Goal: Task Accomplishment & Management: Manage account settings

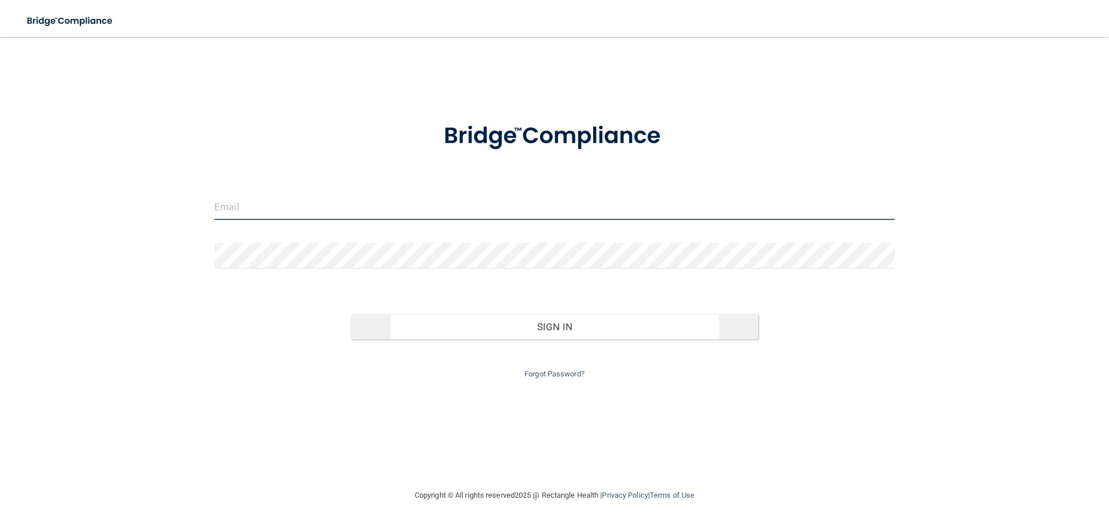
type input "[PERSON_NAME][EMAIL_ADDRESS][DOMAIN_NAME]"
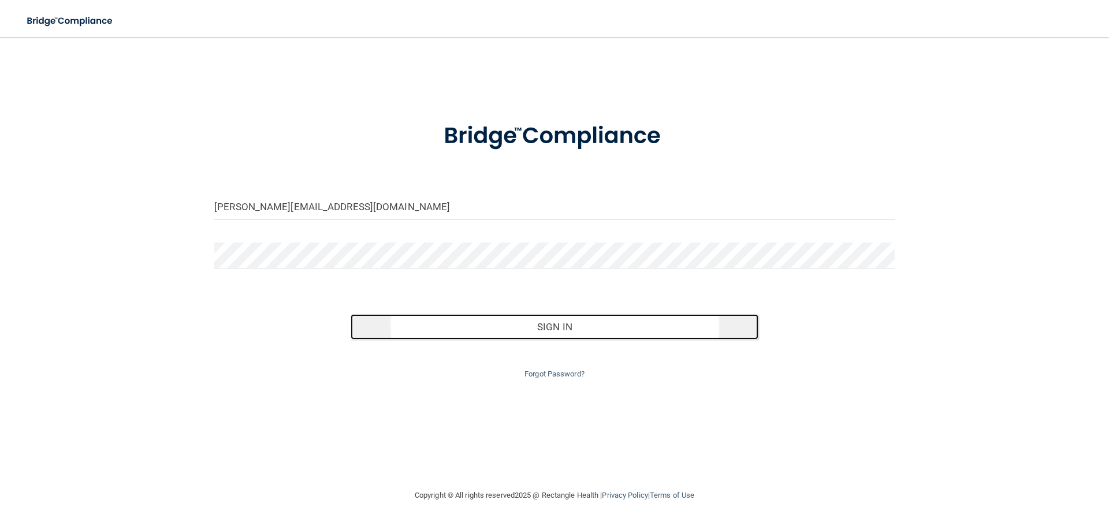
click at [549, 326] on button "Sign In" at bounding box center [555, 326] width 408 height 25
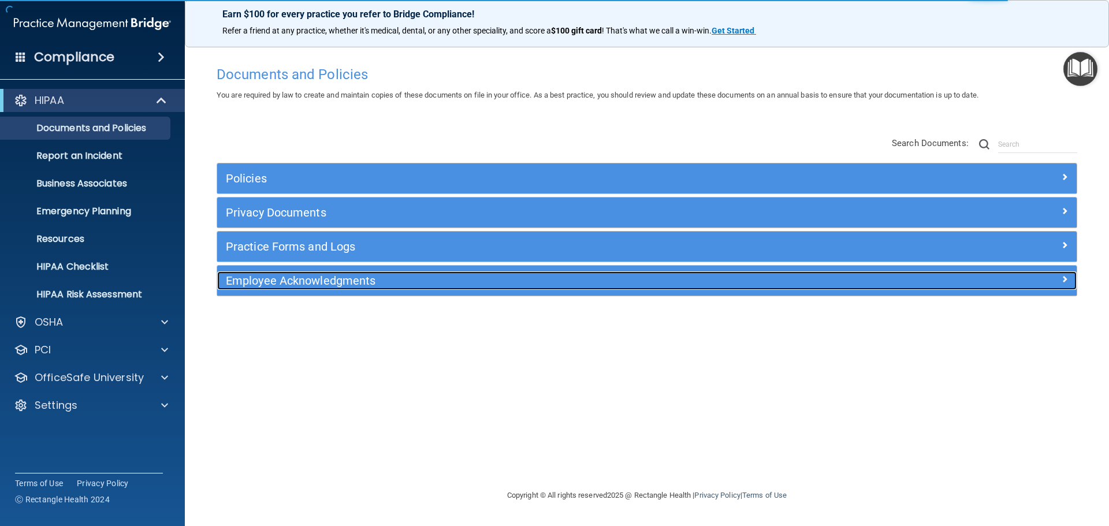
click at [447, 273] on div "Employee Acknowledgments" at bounding box center [539, 280] width 645 height 18
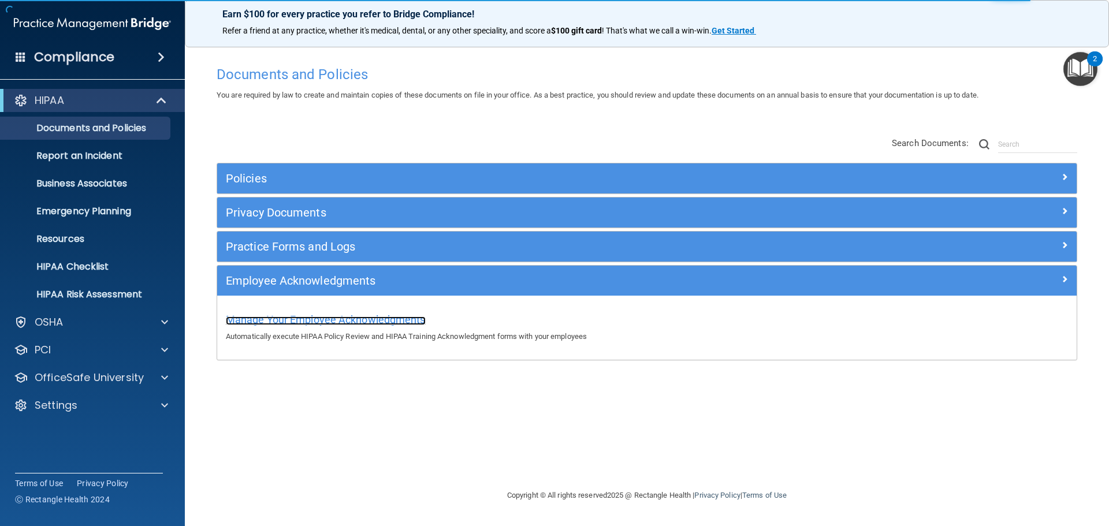
click at [351, 317] on span "Manage Your Employee Acknowledgments" at bounding box center [326, 320] width 200 height 12
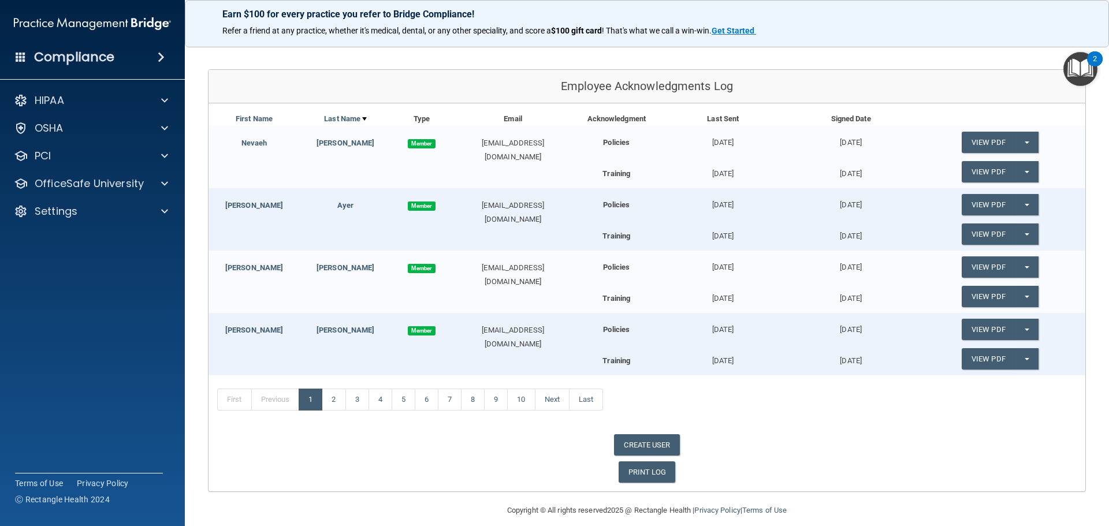
scroll to position [116, 0]
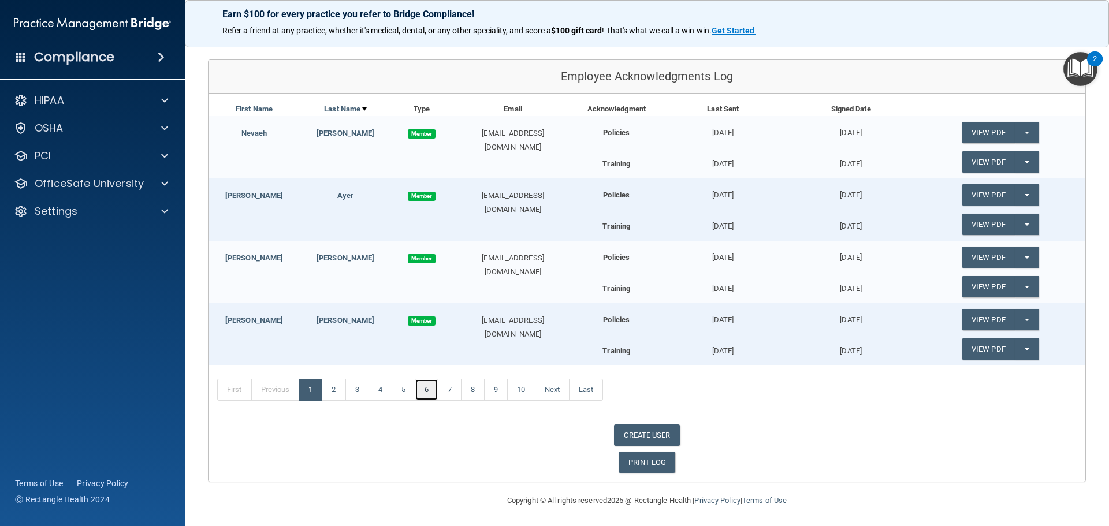
click at [437, 393] on link "6" at bounding box center [427, 390] width 24 height 22
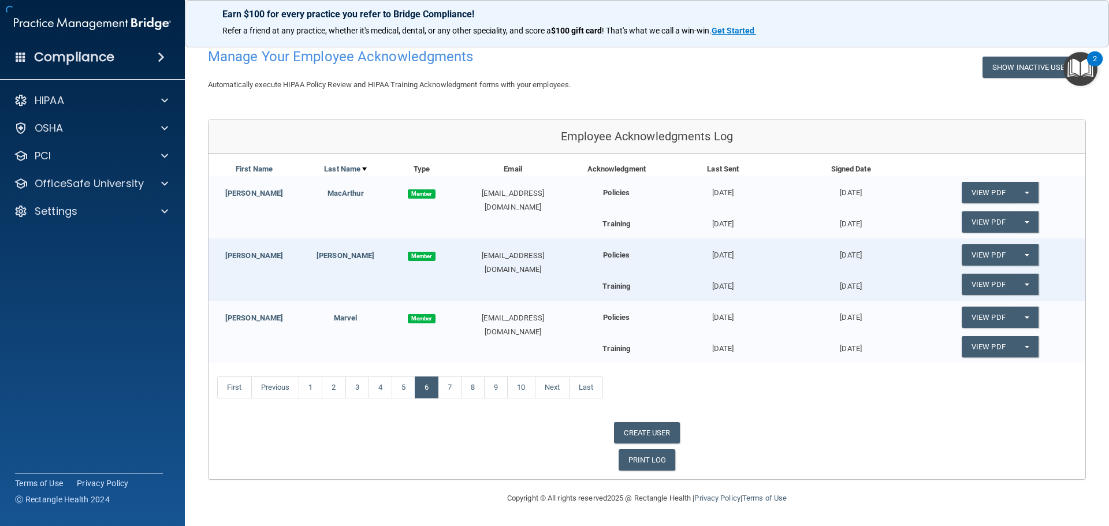
scroll to position [53, 0]
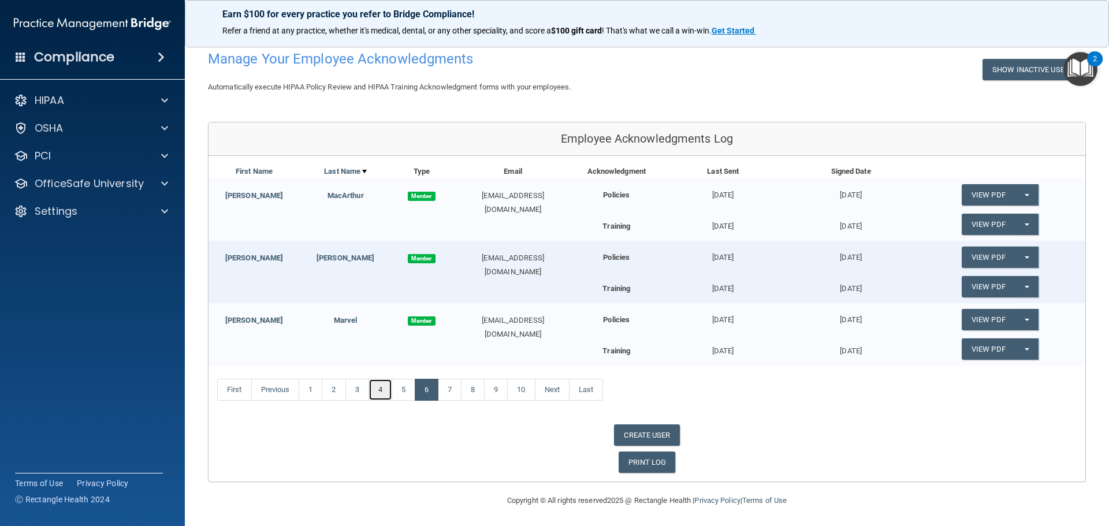
click at [378, 390] on link "4" at bounding box center [380, 390] width 24 height 22
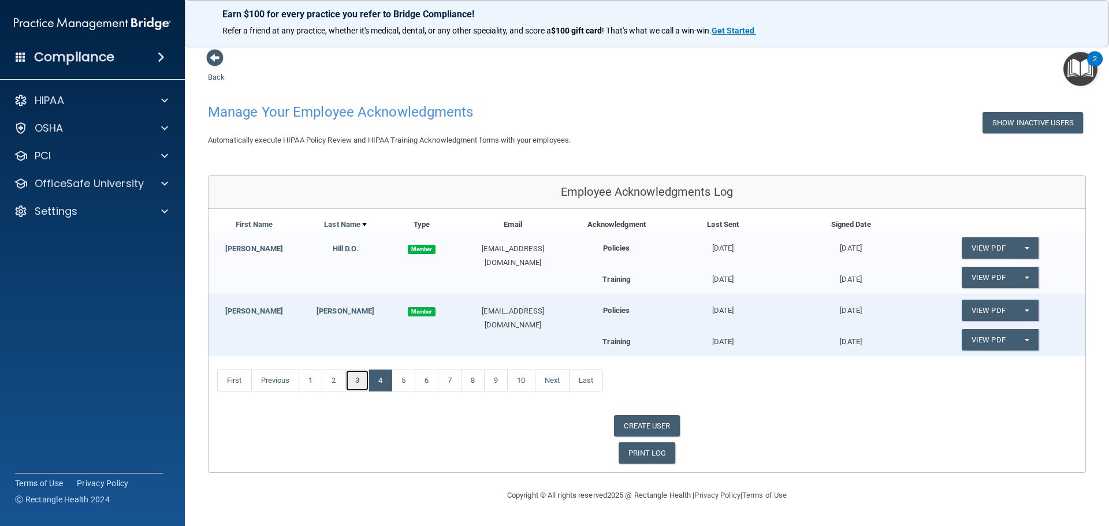
click at [359, 381] on link "3" at bounding box center [357, 381] width 24 height 22
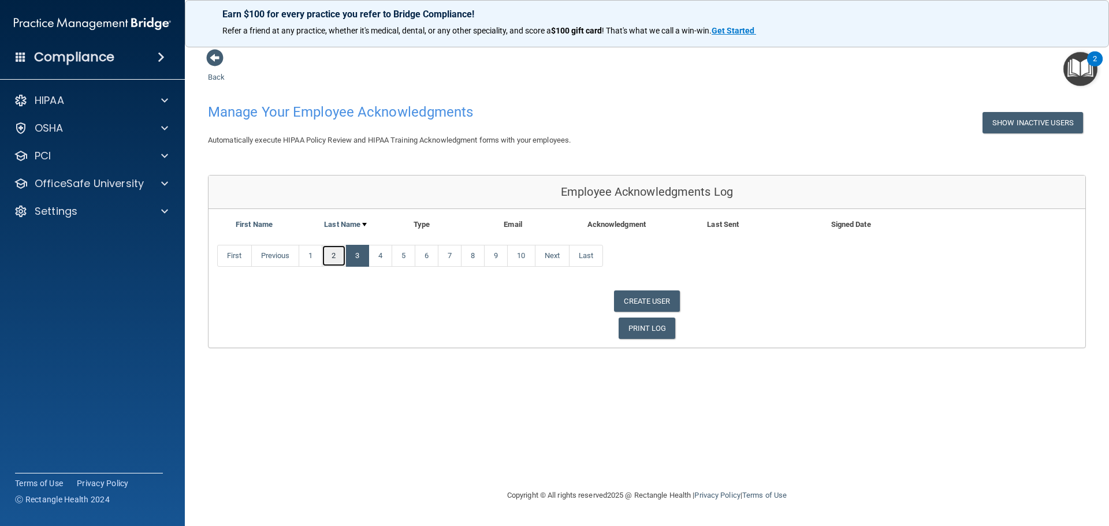
click at [333, 260] on link "2" at bounding box center [334, 256] width 24 height 22
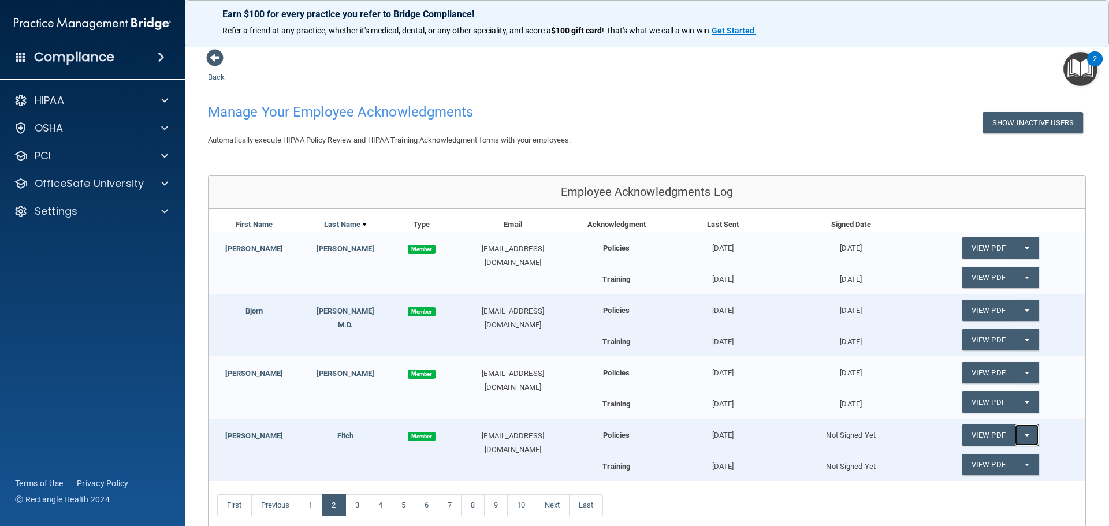
click at [1020, 440] on button "Split button!" at bounding box center [1027, 434] width 24 height 21
click at [1004, 457] on link "Send Acknowledgment" at bounding box center [1012, 458] width 100 height 17
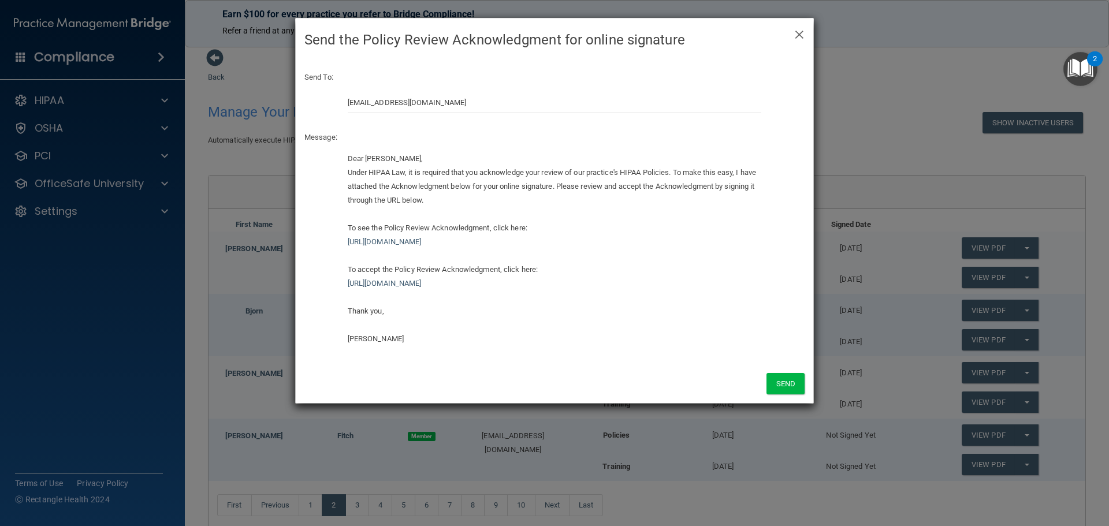
drag, startPoint x: 742, startPoint y: 243, endPoint x: 336, endPoint y: 225, distance: 407.0
click at [336, 225] on div "Dear [PERSON_NAME], Under HIPAA Law, it is required that you acknowledge your r…" at bounding box center [554, 253] width 517 height 203
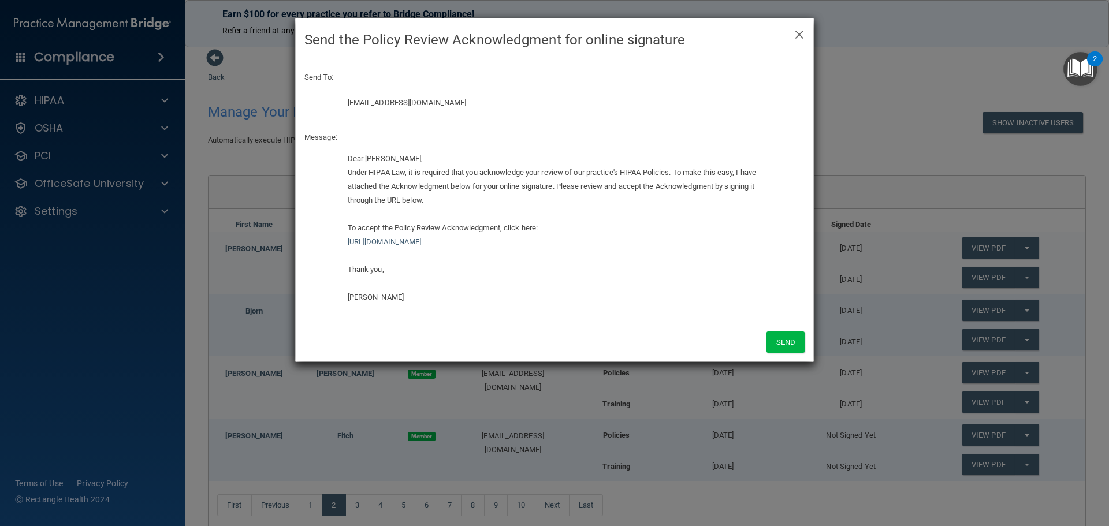
drag, startPoint x: 355, startPoint y: 216, endPoint x: 364, endPoint y: 216, distance: 9.2
click at [356, 216] on div "Dear [PERSON_NAME], Under HIPAA Law, it is required that you acknowledge your r…" at bounding box center [555, 228] width 414 height 152
click at [349, 215] on div "Dear [PERSON_NAME], Under HIPAA Law, it is required that you acknowledge your r…" at bounding box center [555, 228] width 414 height 152
click at [509, 199] on div "Dear [PERSON_NAME], Under HIPAA Law, it is required that you acknowledge your r…" at bounding box center [555, 228] width 414 height 152
click at [358, 214] on div "Dear [PERSON_NAME], Under HIPAA Law, it is required that you acknowledge your r…" at bounding box center [555, 228] width 414 height 152
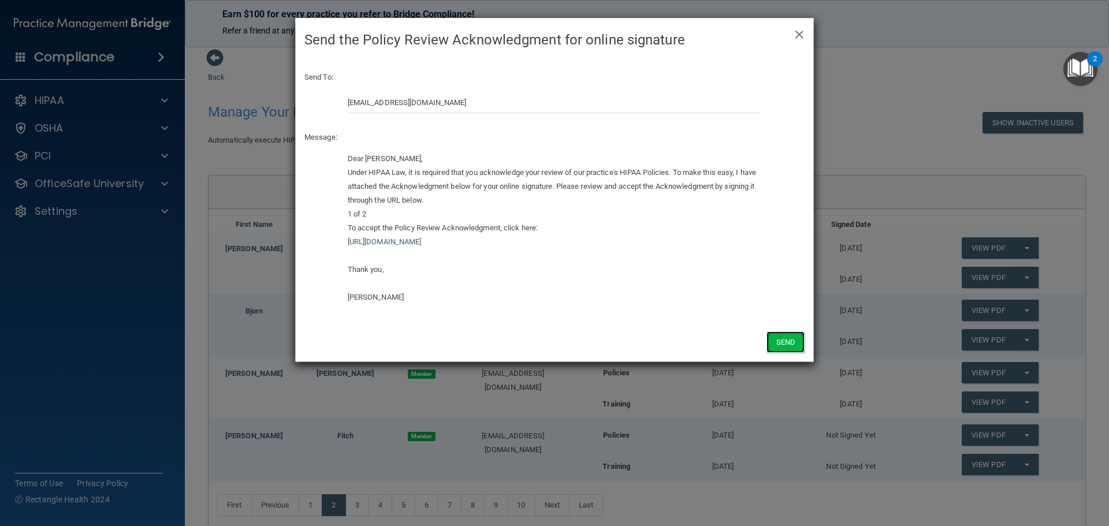
click at [792, 341] on button "Send" at bounding box center [785, 342] width 38 height 21
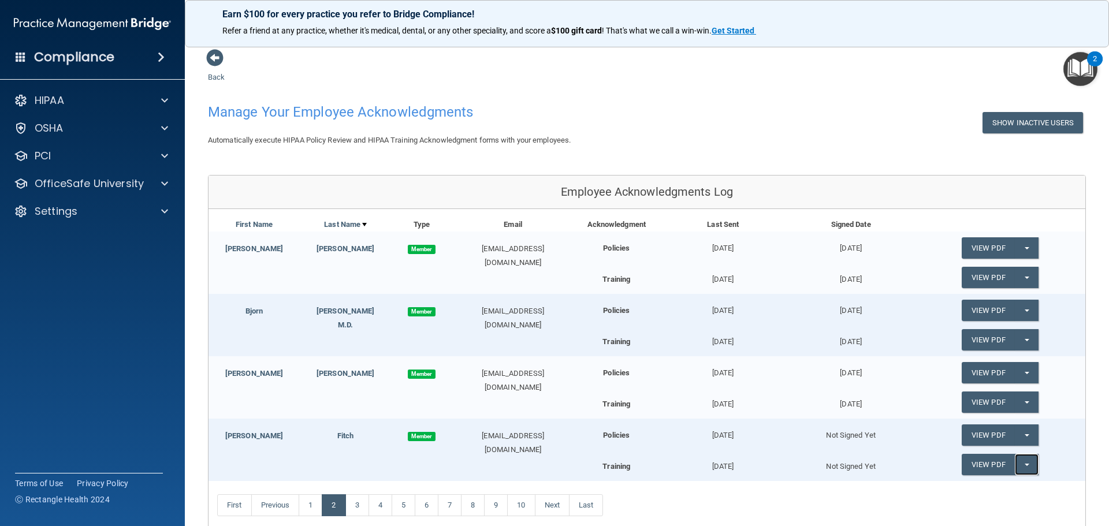
click at [1023, 465] on button "Split button!" at bounding box center [1027, 464] width 24 height 21
click at [985, 491] on link "Send Acknowledgment PDF" at bounding box center [1020, 487] width 116 height 17
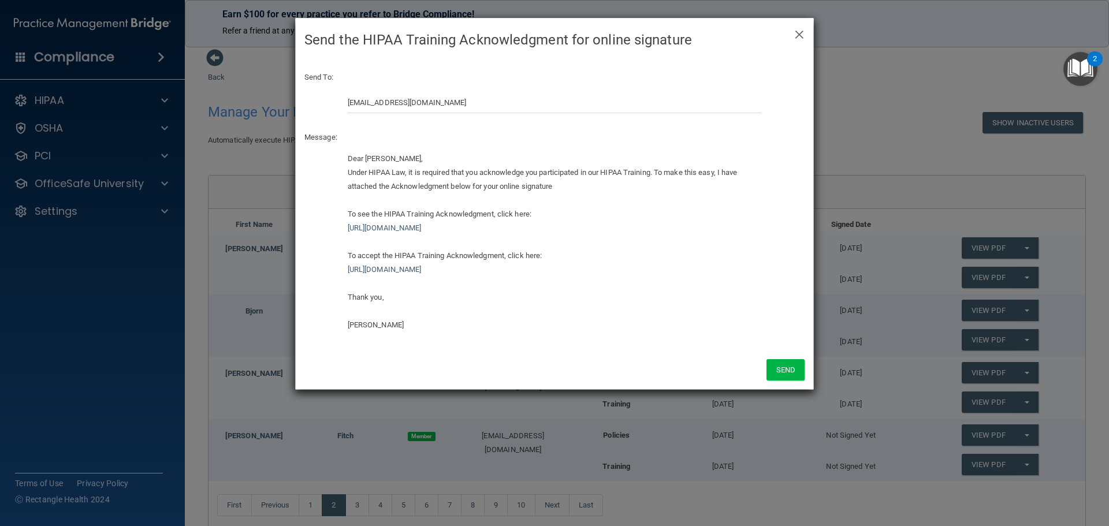
drag, startPoint x: 726, startPoint y: 230, endPoint x: 318, endPoint y: 214, distance: 408.1
click at [318, 214] on div "Dear [PERSON_NAME], Under HIPAA Law, it is required that you acknowledge you pa…" at bounding box center [554, 246] width 517 height 189
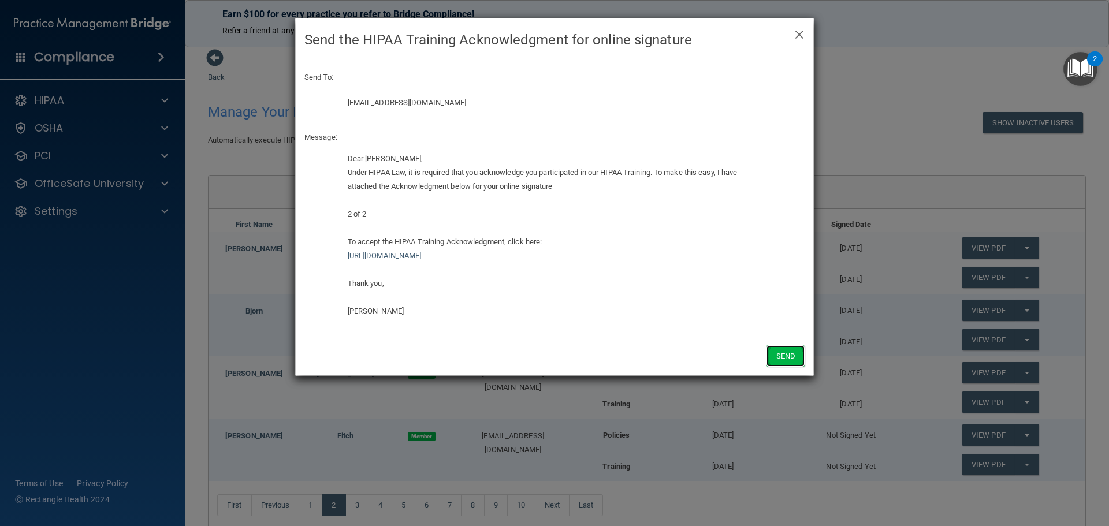
click at [784, 359] on button "Send" at bounding box center [785, 355] width 38 height 21
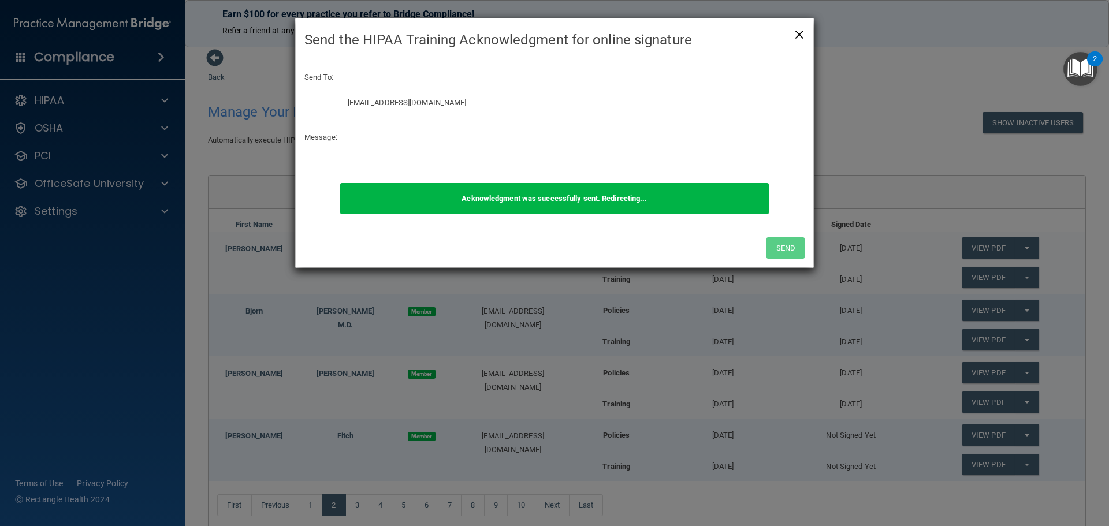
click at [798, 32] on span "×" at bounding box center [799, 32] width 10 height 23
